Goal: Communication & Community: Connect with others

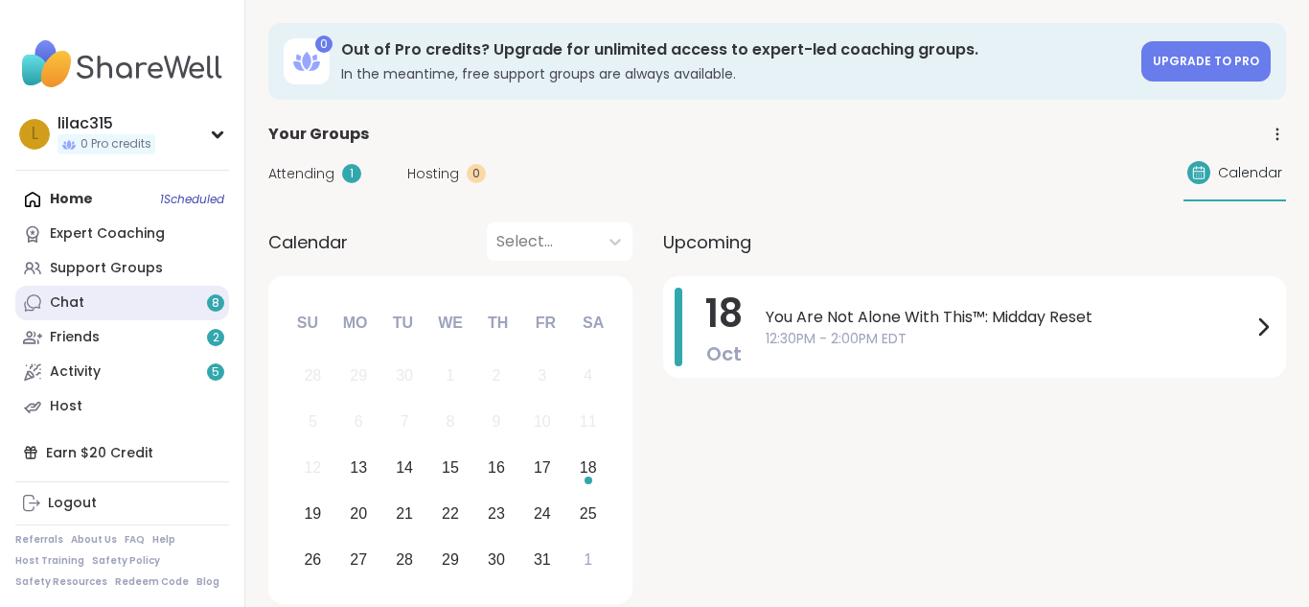
click at [74, 305] on div "Chat 8" at bounding box center [67, 302] width 34 height 19
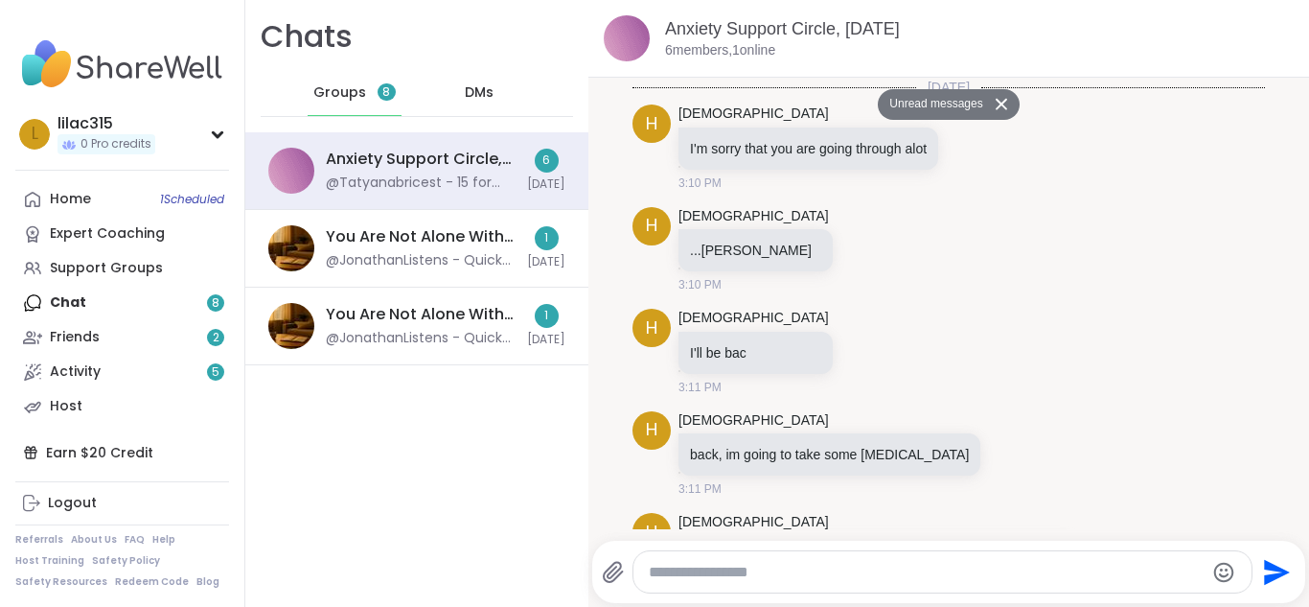
scroll to position [1056, 0]
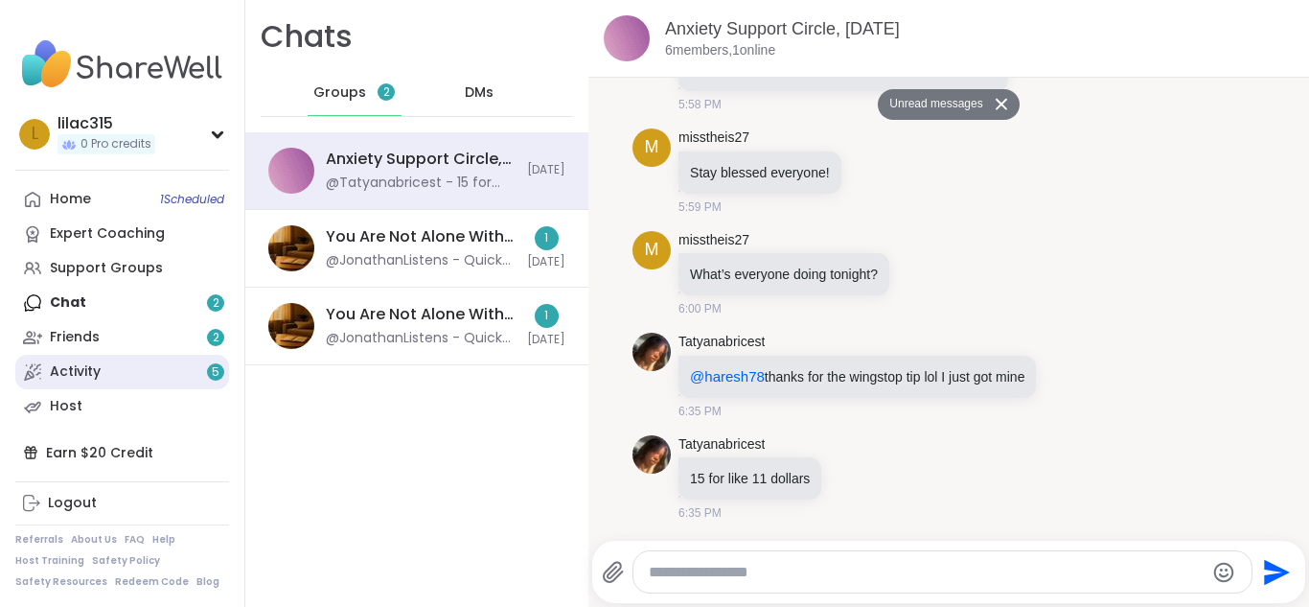
click at [86, 376] on div "Activity 5" at bounding box center [75, 371] width 51 height 19
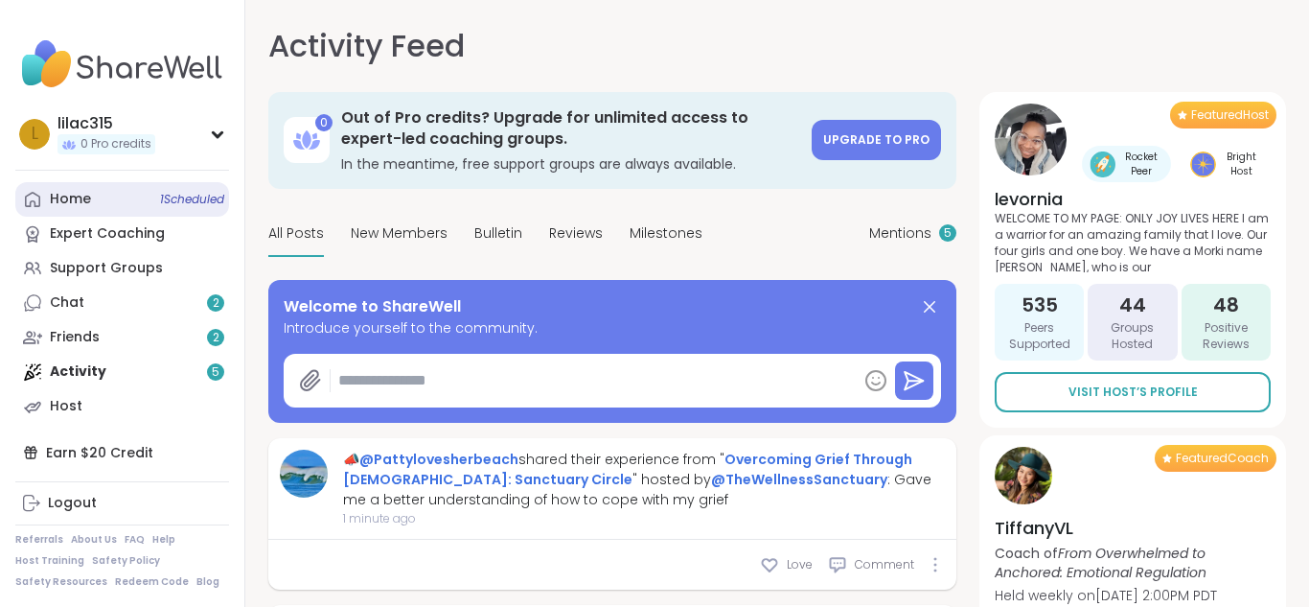
click at [98, 207] on link "Home 1 Scheduled" at bounding box center [122, 199] width 214 height 34
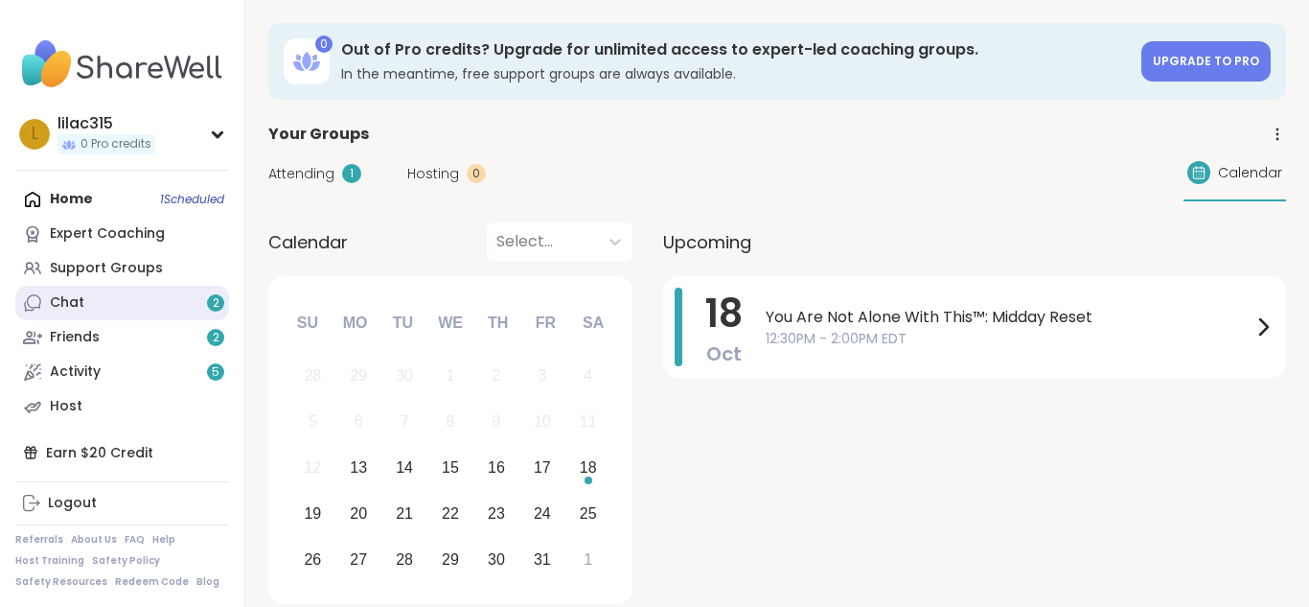
click at [70, 295] on div "Chat 2" at bounding box center [67, 302] width 34 height 19
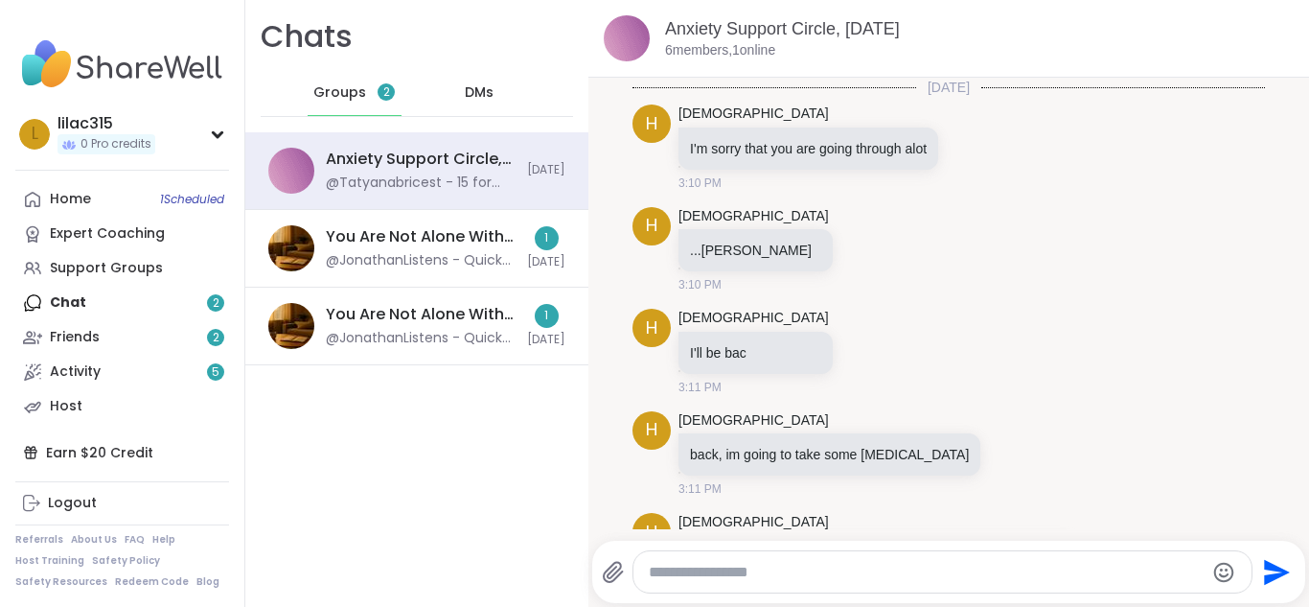
scroll to position [992, 0]
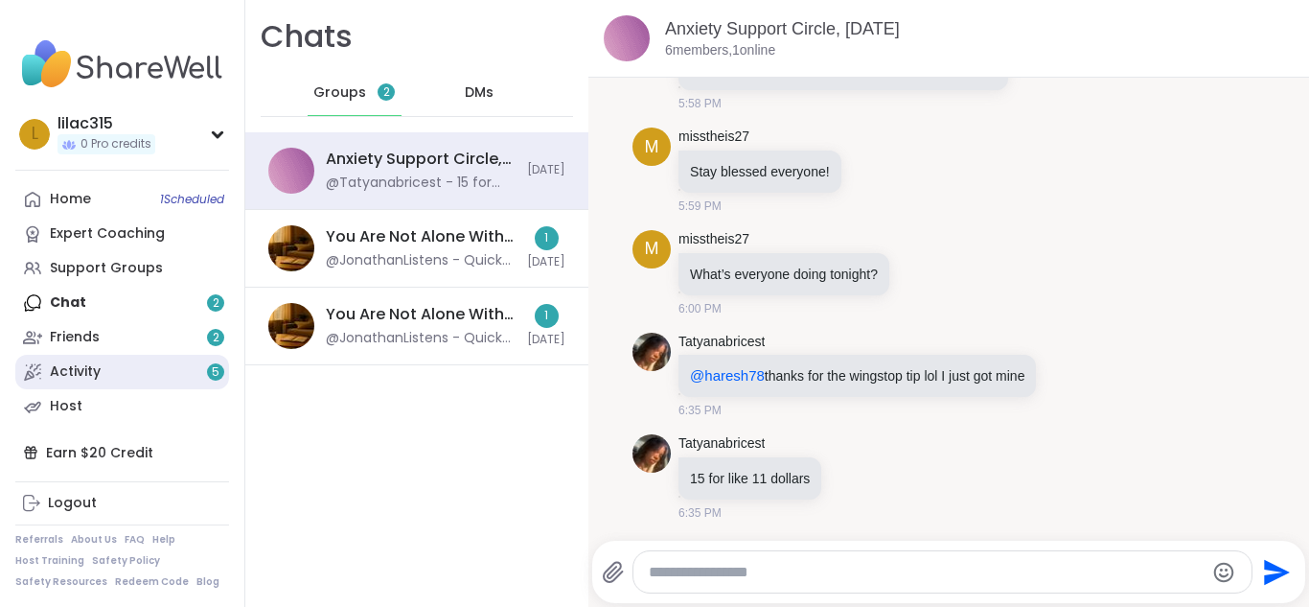
click at [100, 363] on div "Activity 5" at bounding box center [75, 371] width 51 height 19
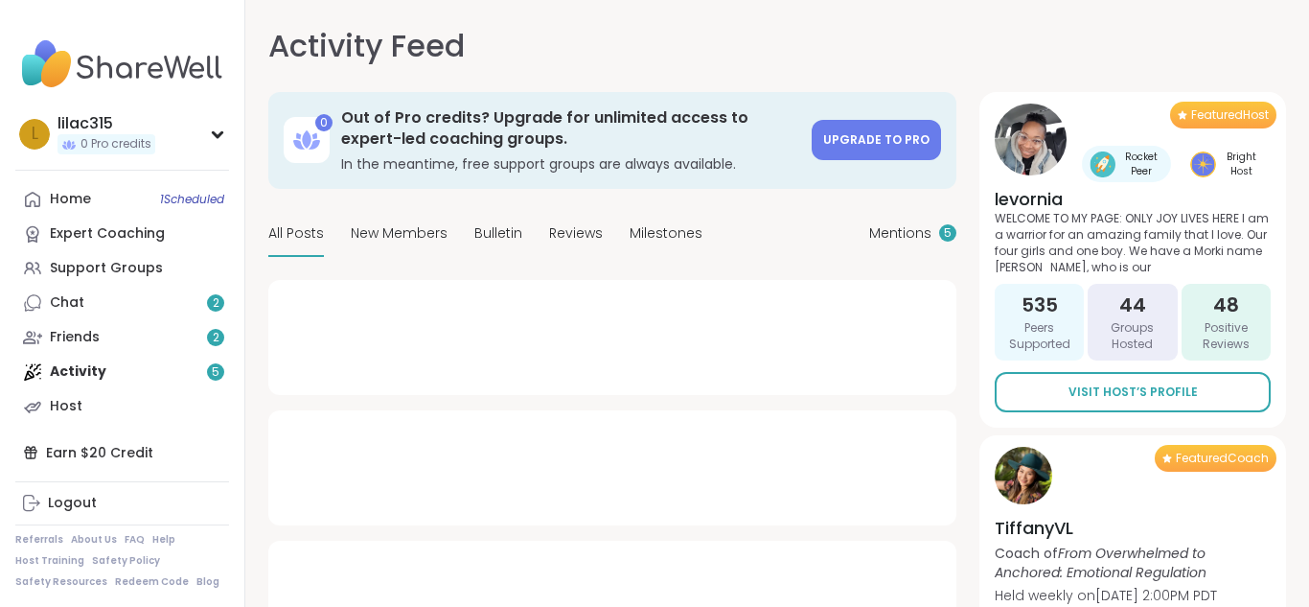
type textarea "*"
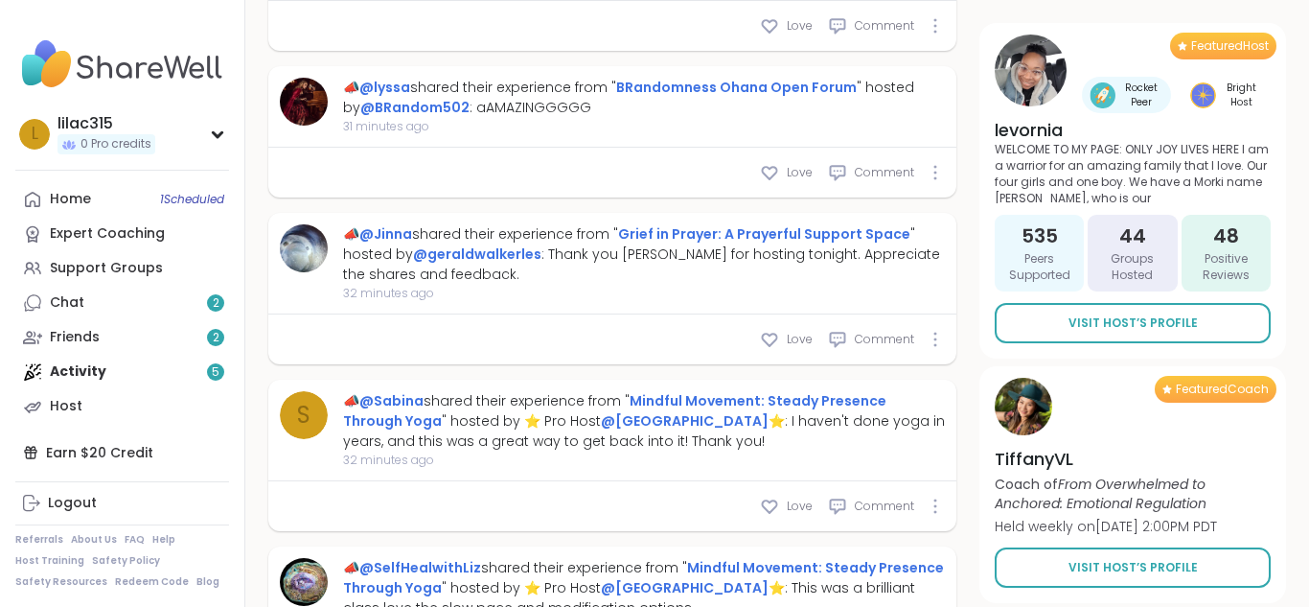
scroll to position [1227, 0]
click at [215, 146] on div "l lilac315 0 Pro credits" at bounding box center [122, 133] width 214 height 49
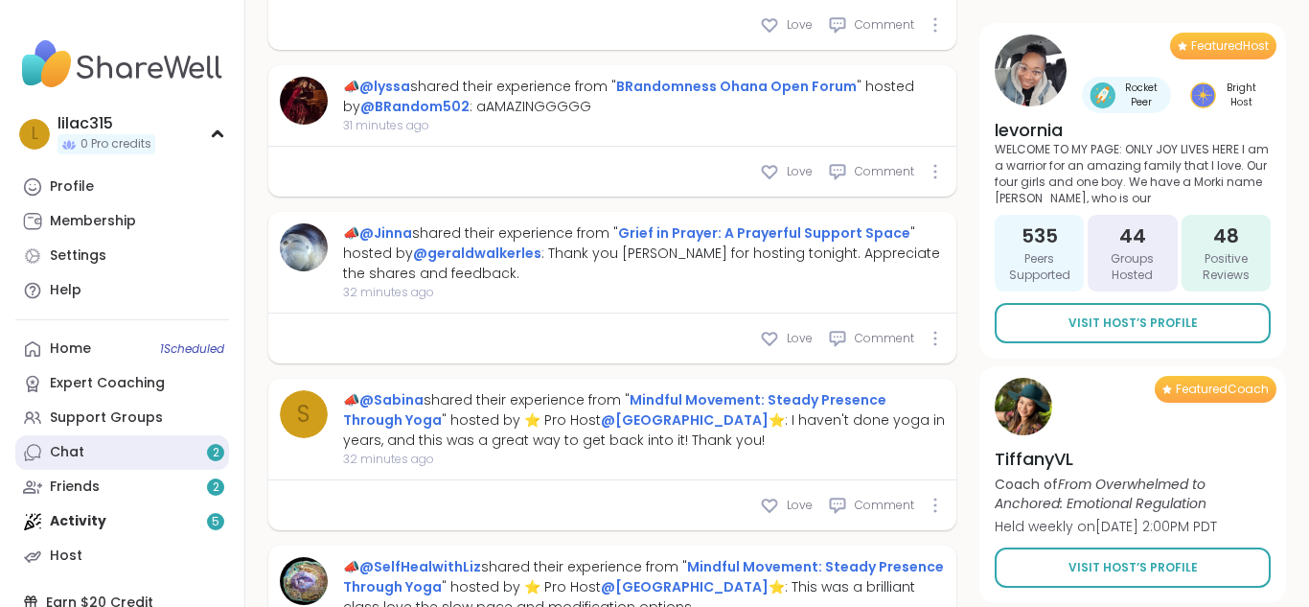
click at [71, 447] on div "Chat 2" at bounding box center [67, 452] width 34 height 19
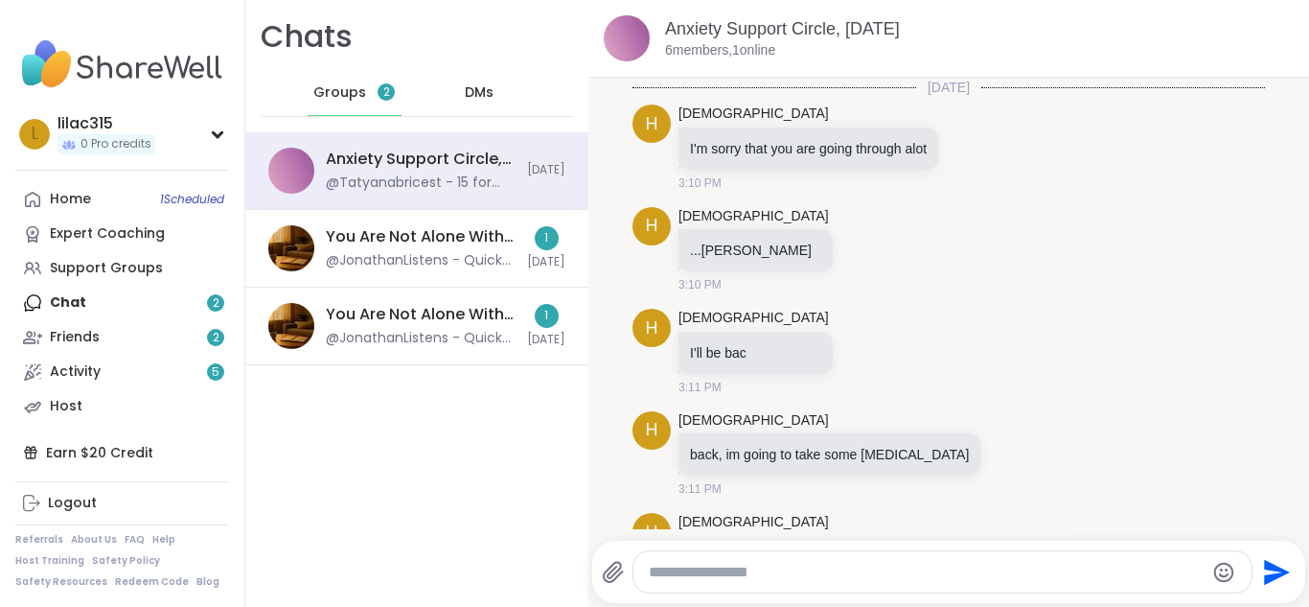
scroll to position [992, 0]
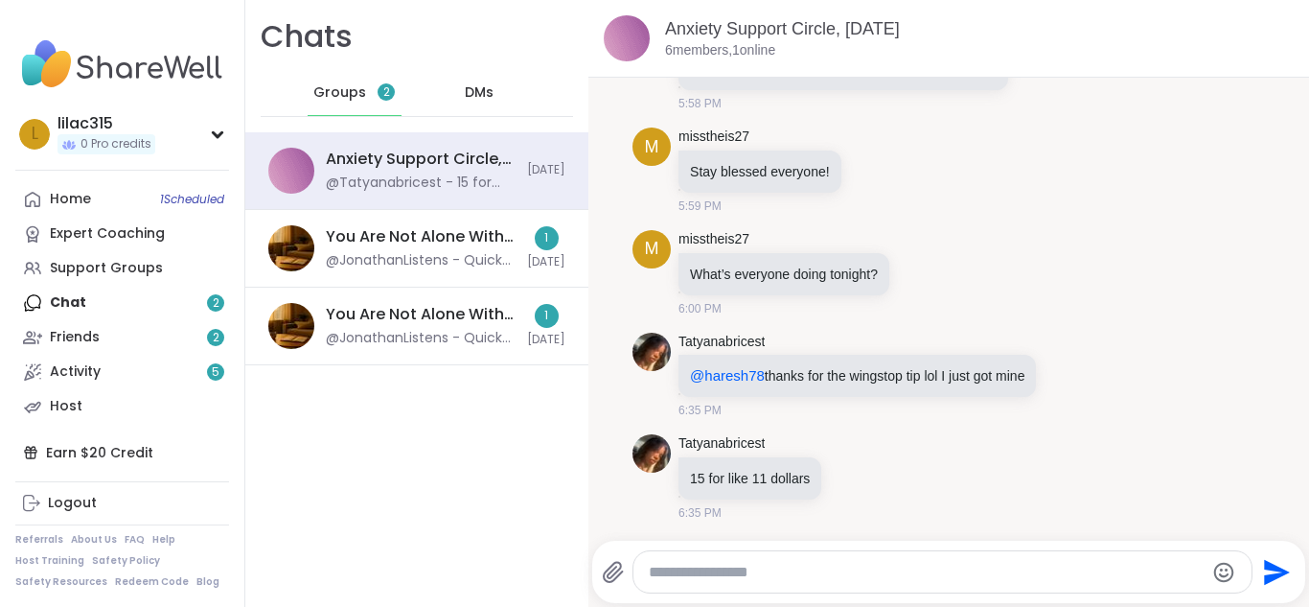
click at [477, 85] on span "DMs" at bounding box center [479, 92] width 29 height 19
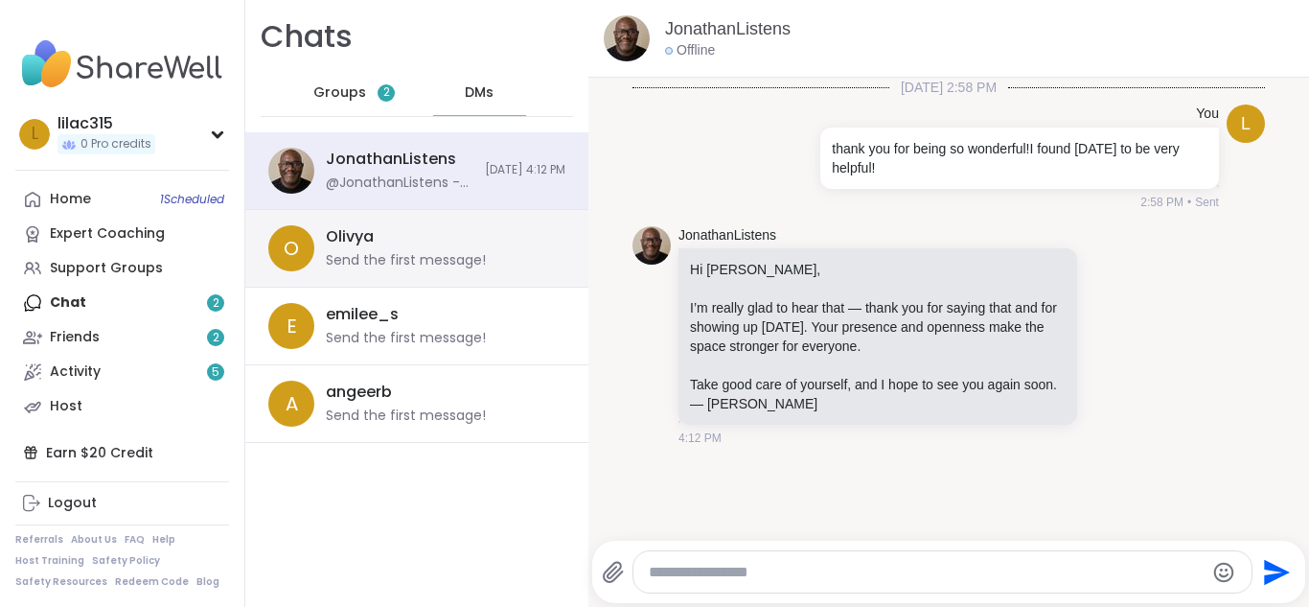
click at [445, 226] on div "[PERSON_NAME] Send the first message!" at bounding box center [440, 248] width 228 height 44
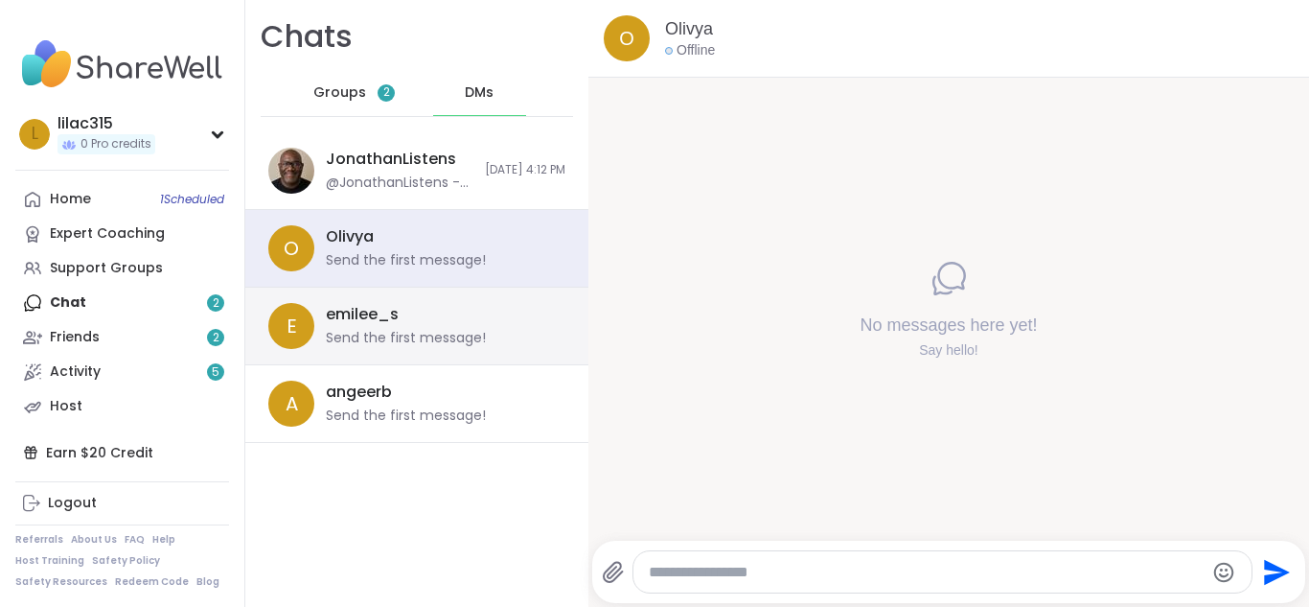
click at [414, 314] on div "[PERSON_NAME] Send the first message!" at bounding box center [440, 326] width 228 height 44
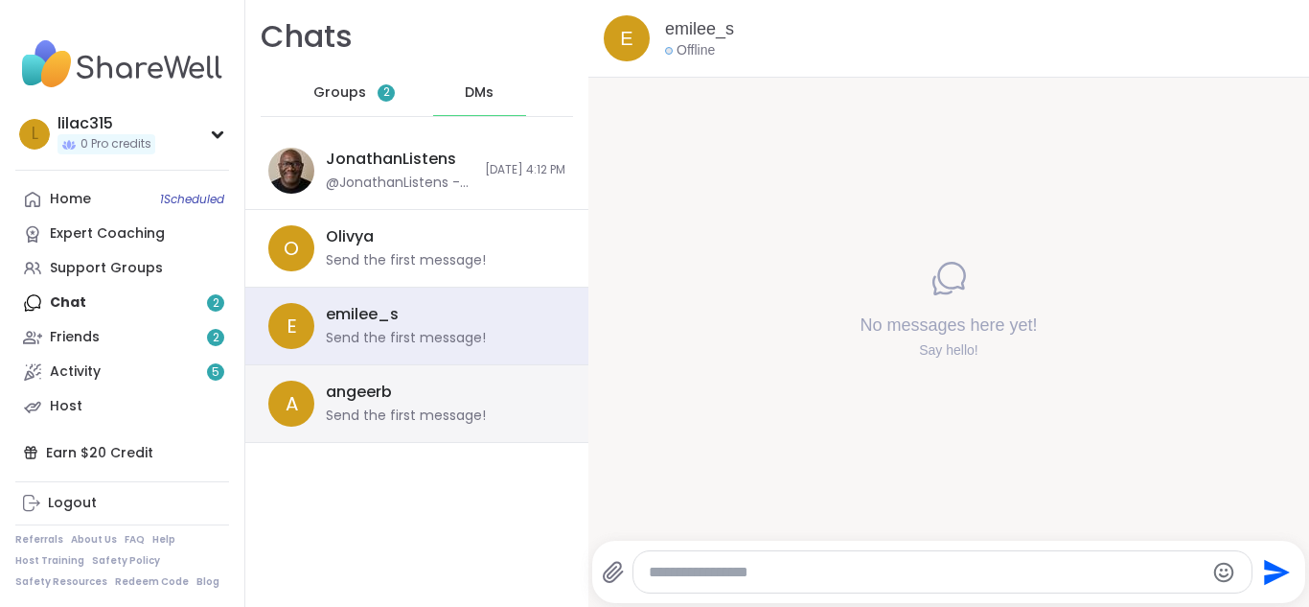
click at [406, 374] on div "a angeerb Send the first message!" at bounding box center [416, 404] width 343 height 78
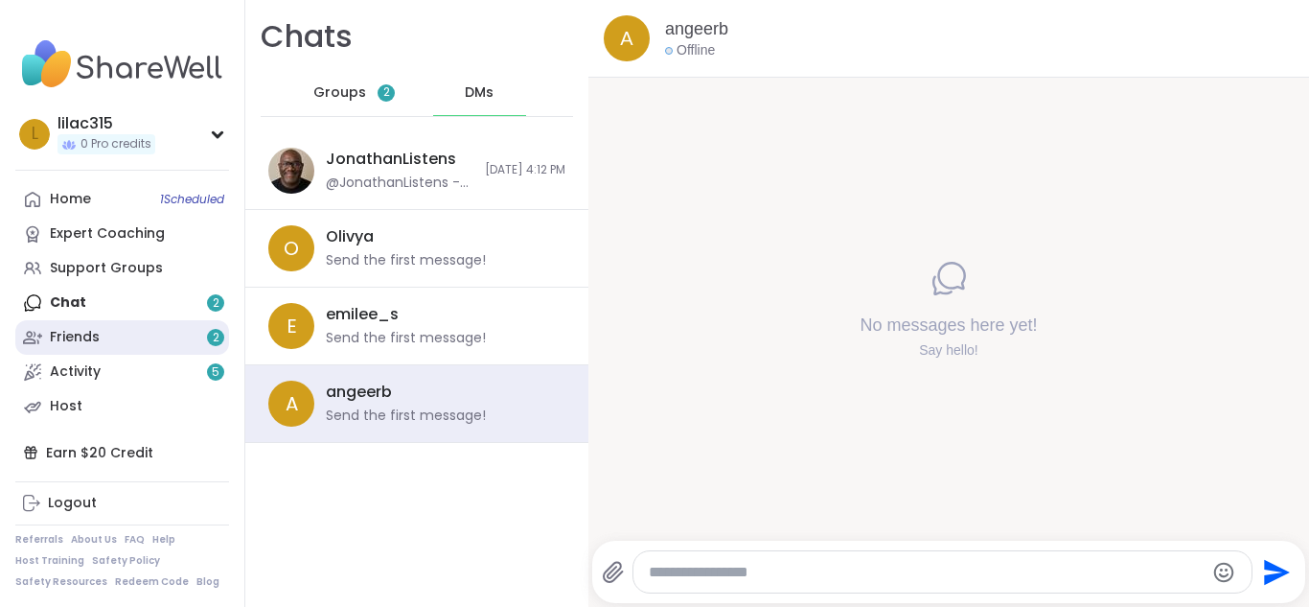
click at [105, 333] on link "Friends 2" at bounding box center [122, 337] width 214 height 34
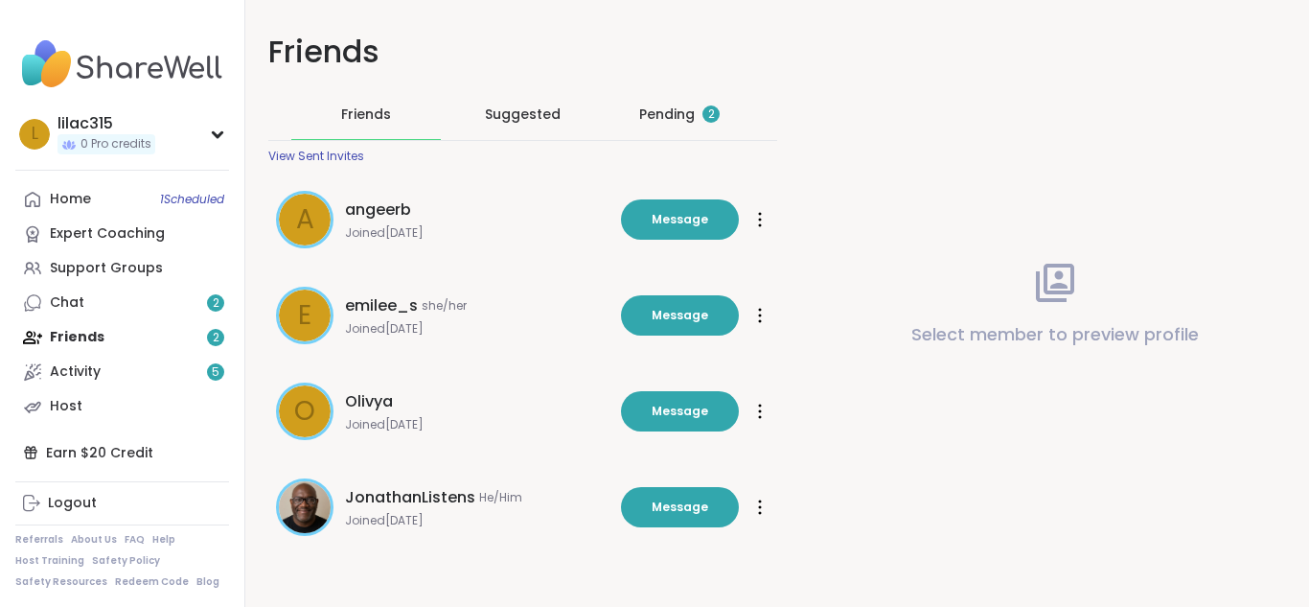
click at [670, 116] on div "Pending 2" at bounding box center [679, 113] width 80 height 19
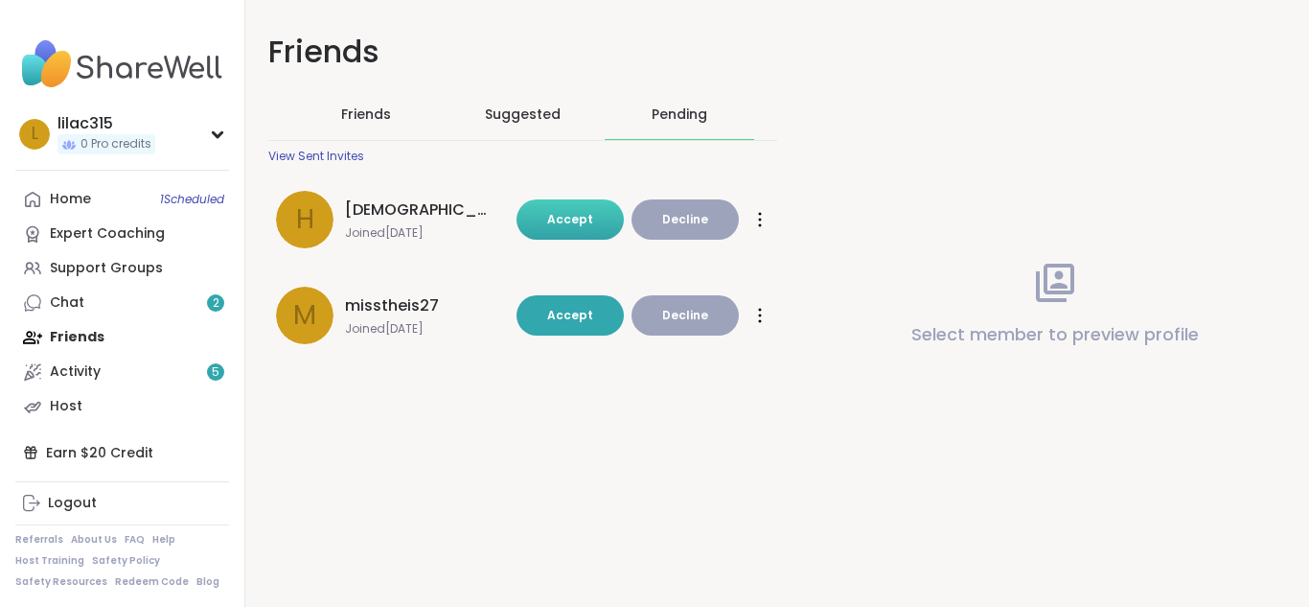
click at [581, 225] on span "Accept" at bounding box center [570, 219] width 46 height 16
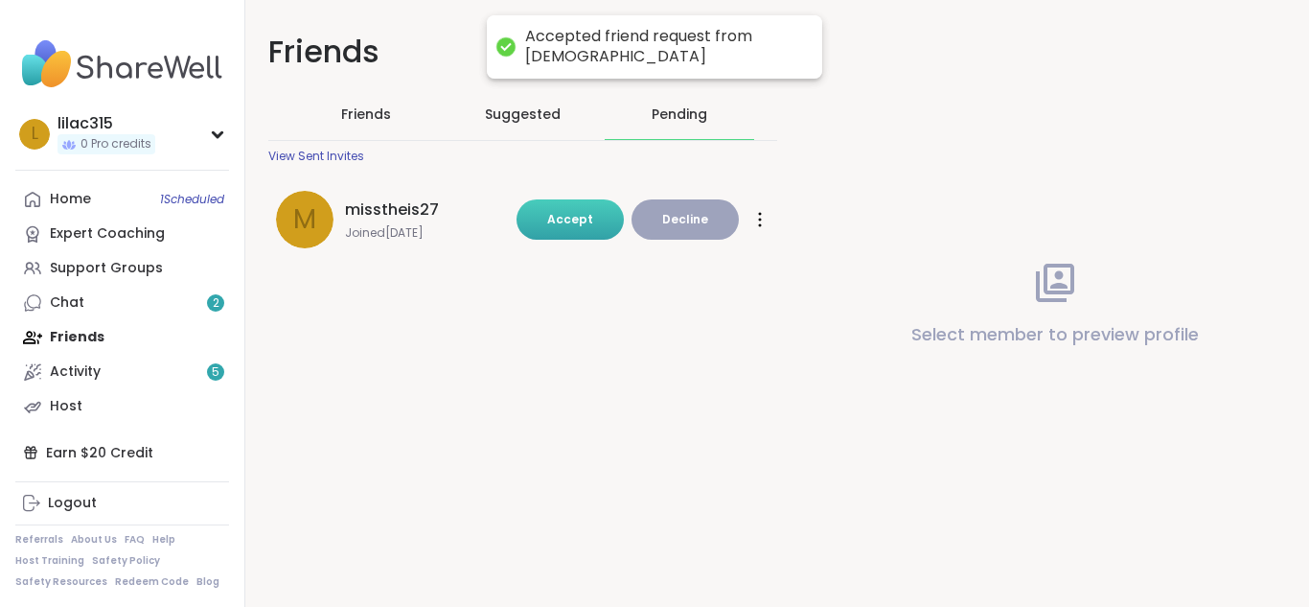
click at [572, 311] on div "Friends Friends Suggested Pending View Sent Invites m misstheis27 Joined [DATE]…" at bounding box center [522, 156] width 555 height 313
click at [569, 228] on button "Accept" at bounding box center [570, 219] width 107 height 40
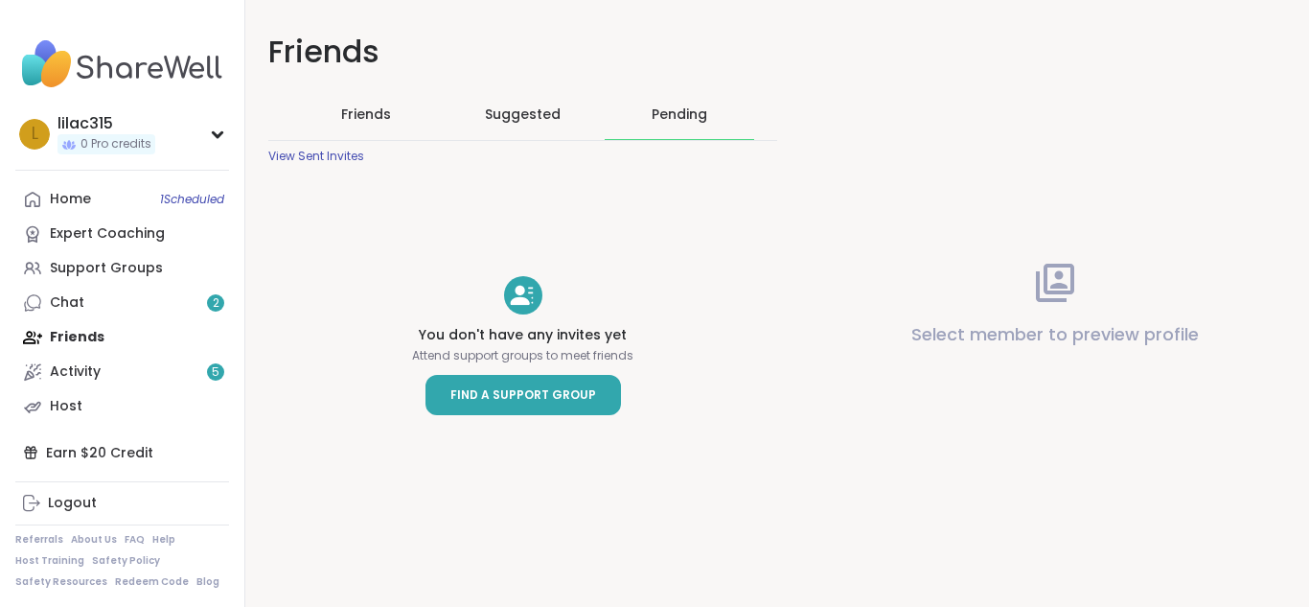
click at [578, 380] on link "Find a Support Group" at bounding box center [522, 395] width 195 height 40
